Goal: Find contact information: Find contact information

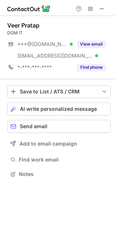
scroll to position [169, 115]
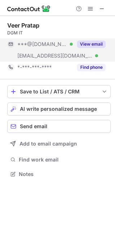
click at [92, 46] on button "View email" at bounding box center [91, 44] width 29 height 7
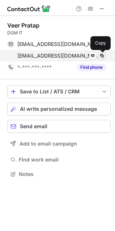
click at [102, 55] on span at bounding box center [102, 56] width 6 height 6
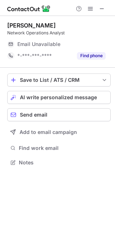
scroll to position [3, 3]
click at [102, 9] on span at bounding box center [102, 9] width 6 height 6
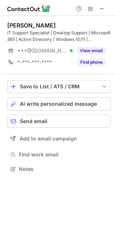
scroll to position [163, 115]
click at [101, 11] on span at bounding box center [102, 9] width 6 height 6
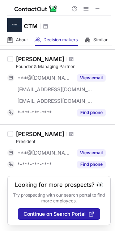
scroll to position [551, 0]
